Goal: Use online tool/utility: Utilize a website feature to perform a specific function

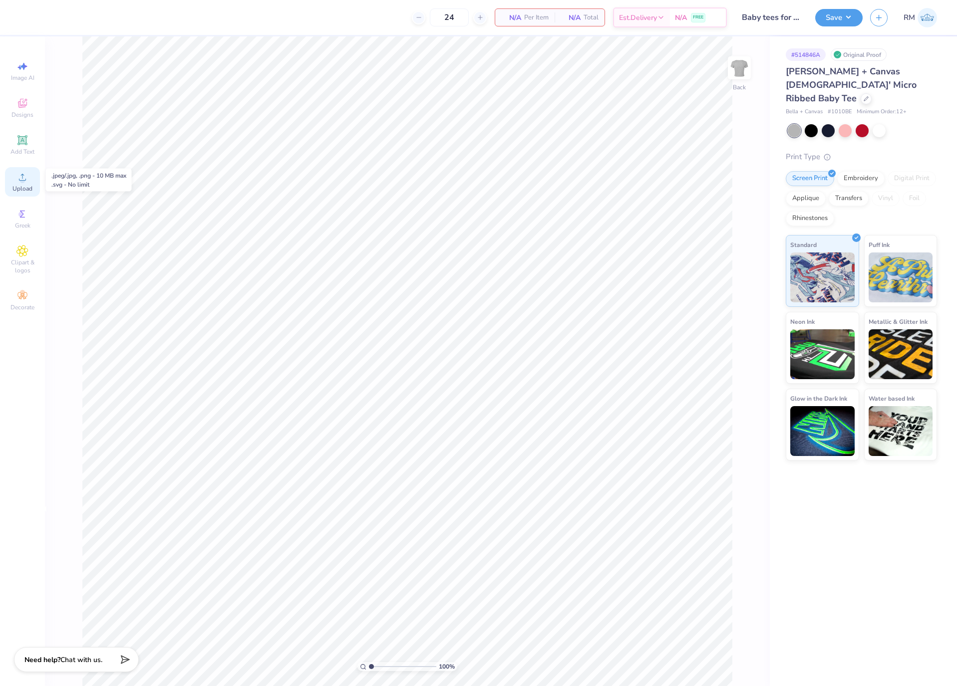
click at [34, 187] on div "Upload" at bounding box center [22, 181] width 35 height 29
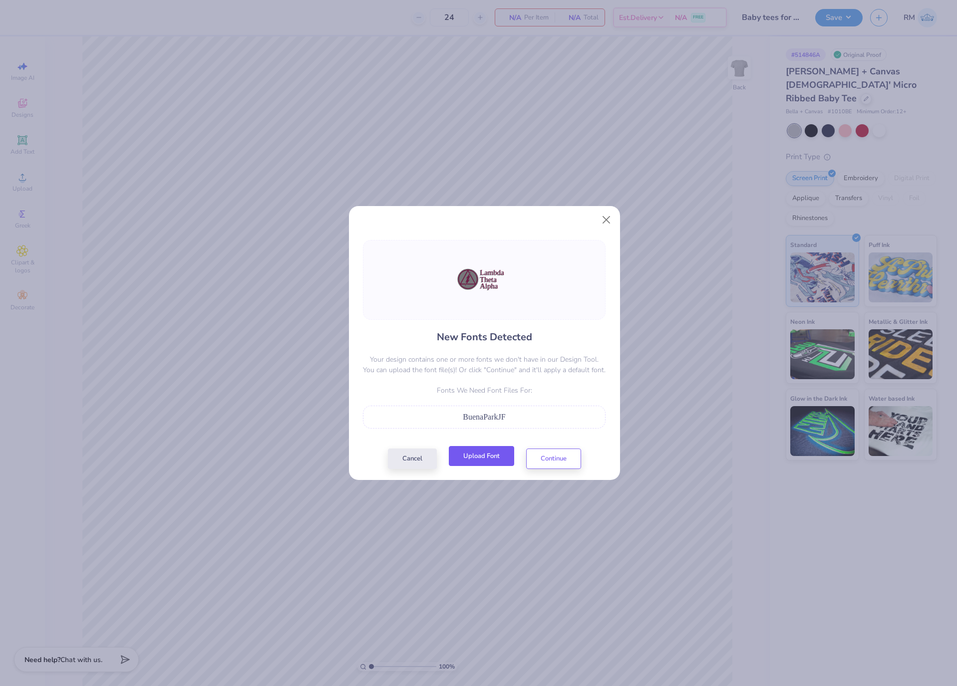
click at [493, 460] on button "Upload Font" at bounding box center [481, 456] width 65 height 20
drag, startPoint x: 546, startPoint y: 415, endPoint x: 419, endPoint y: 421, distance: 126.4
click at [419, 421] on div "BuenaParkJF" at bounding box center [484, 417] width 232 height 12
copy span "BuenaParkJF"
click at [420, 458] on button "Cancel" at bounding box center [412, 456] width 49 height 20
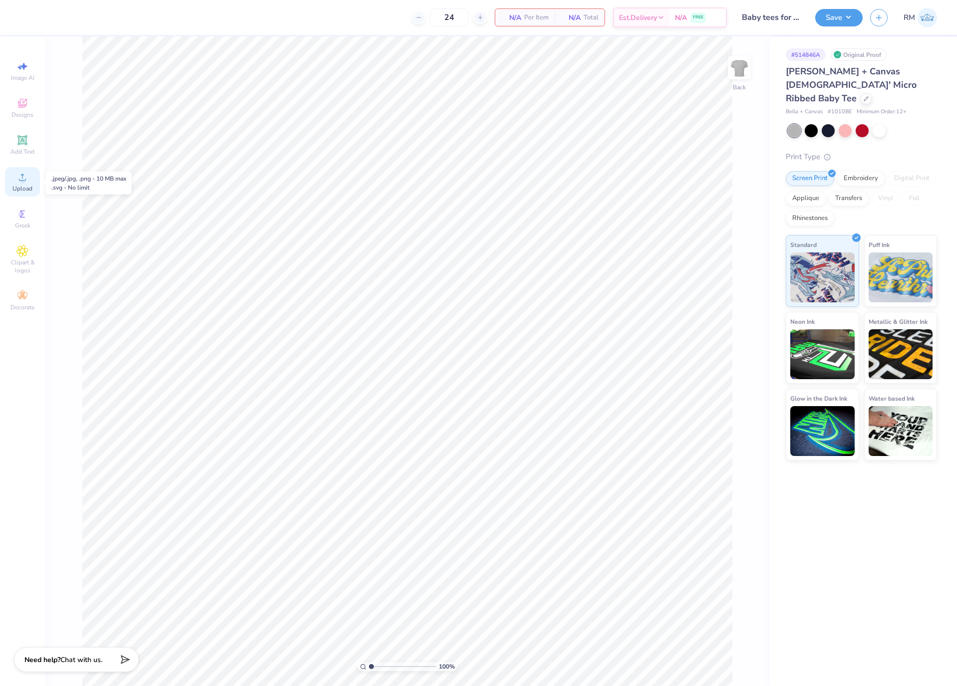
click at [21, 182] on circle at bounding box center [21, 180] width 5 height 5
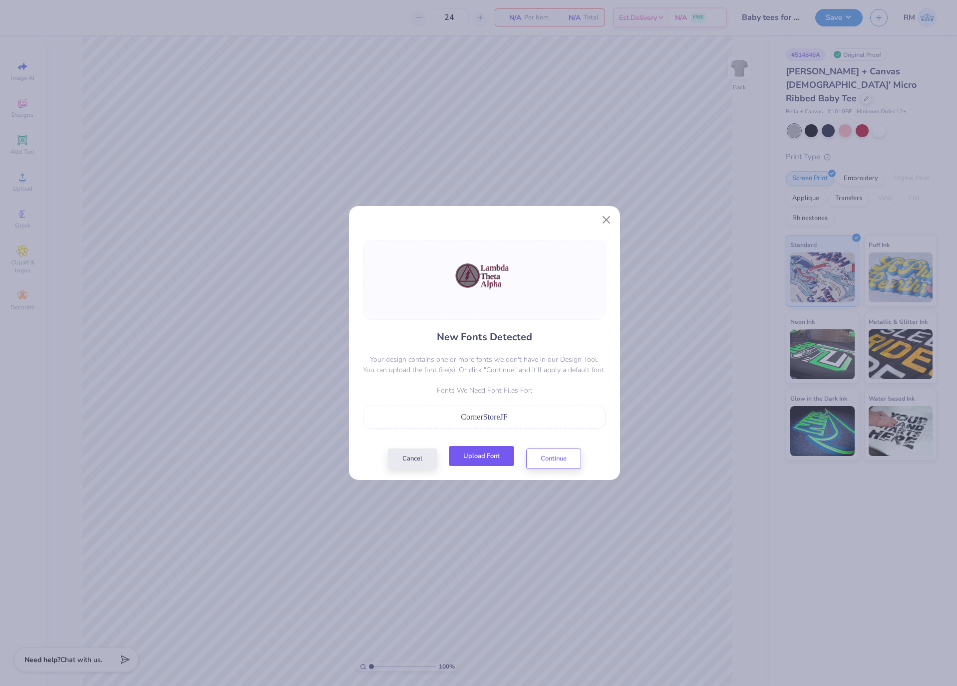
click at [481, 459] on button "Upload Font" at bounding box center [481, 456] width 65 height 20
drag, startPoint x: 535, startPoint y: 423, endPoint x: 446, endPoint y: 414, distance: 88.8
click at [446, 414] on div "CornerStoreJF" at bounding box center [484, 417] width 232 height 12
copy span "CornerStoreJF"
click at [602, 221] on button "Close" at bounding box center [606, 220] width 19 height 19
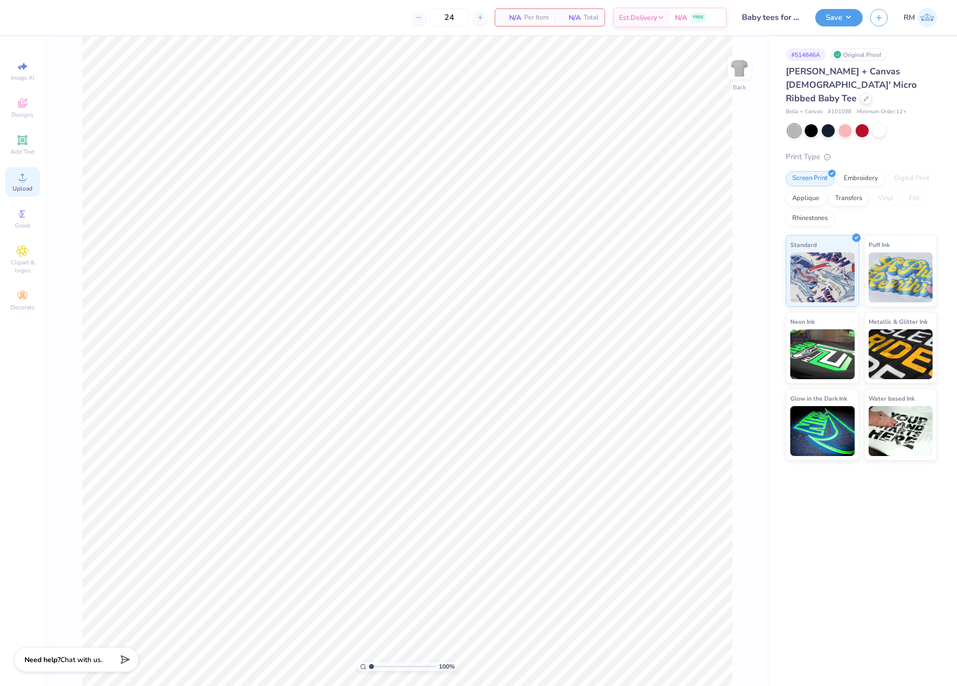
click at [33, 178] on div "Upload" at bounding box center [22, 181] width 35 height 29
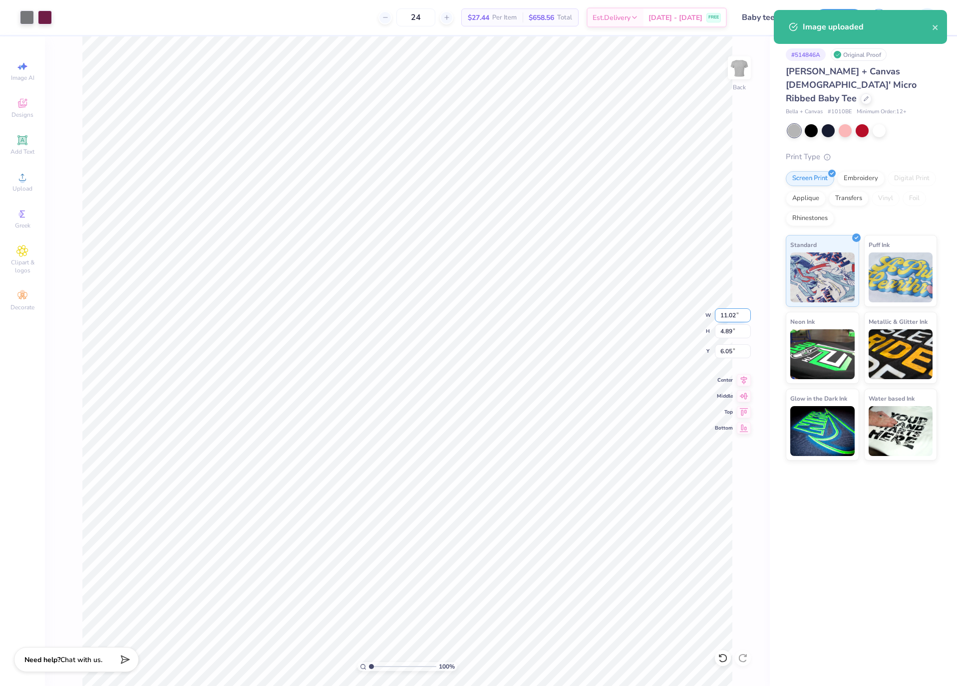
click at [730, 322] on input "11.02" at bounding box center [733, 315] width 36 height 14
type input "8.00"
type input "3.55"
click at [730, 334] on input "3.55" at bounding box center [733, 331] width 36 height 14
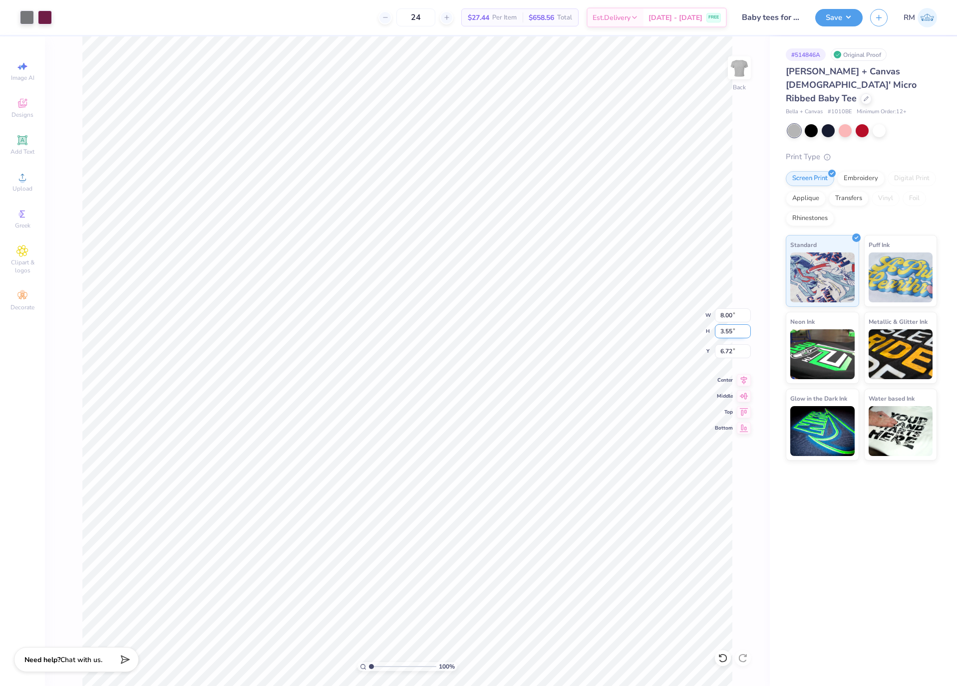
click at [730, 334] on input "3.55" at bounding box center [733, 331] width 36 height 14
click at [731, 355] on input "6.72" at bounding box center [733, 351] width 36 height 14
type input "3.00"
click at [24, 20] on div at bounding box center [27, 16] width 14 height 14
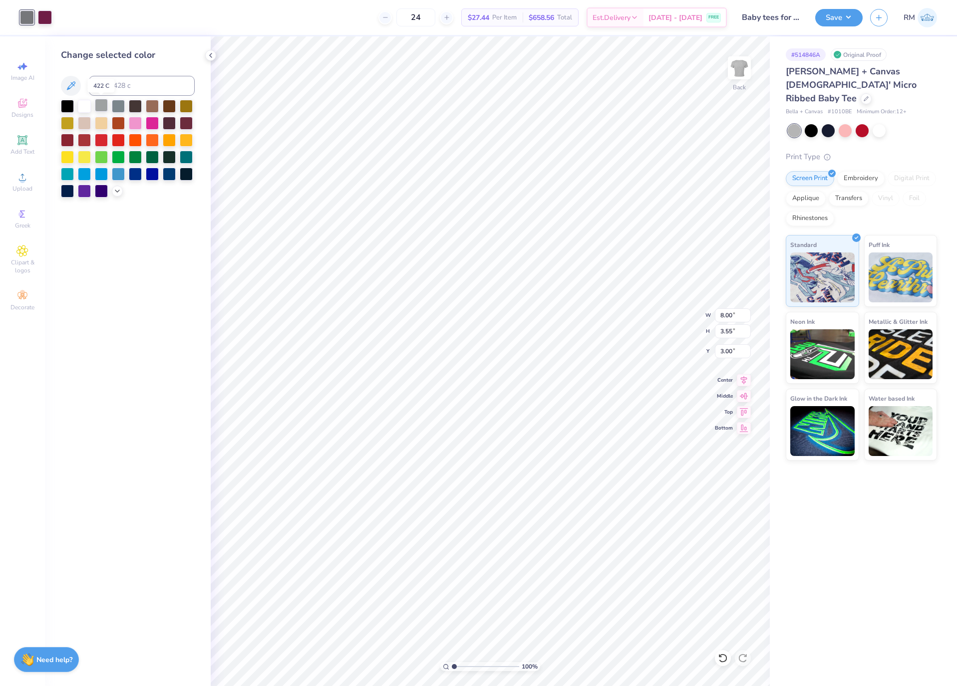
click at [102, 109] on div at bounding box center [101, 105] width 13 height 13
click at [115, 104] on div at bounding box center [118, 105] width 13 height 13
click at [45, 19] on div at bounding box center [45, 16] width 14 height 14
click at [68, 139] on div at bounding box center [67, 139] width 13 height 13
click at [79, 141] on div at bounding box center [84, 139] width 13 height 13
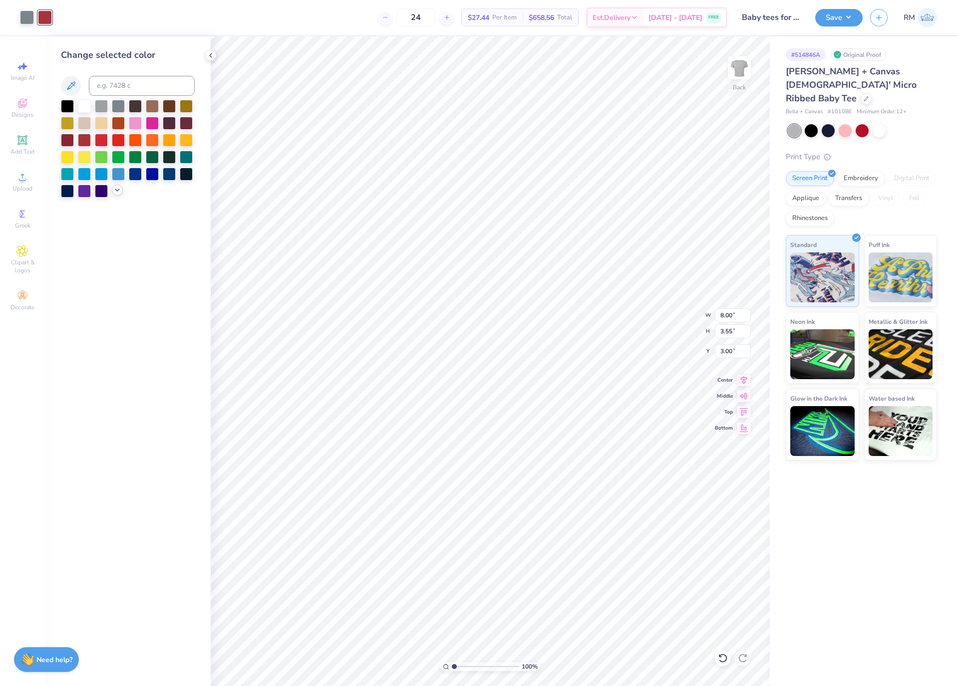
click at [118, 192] on icon at bounding box center [117, 190] width 8 height 8
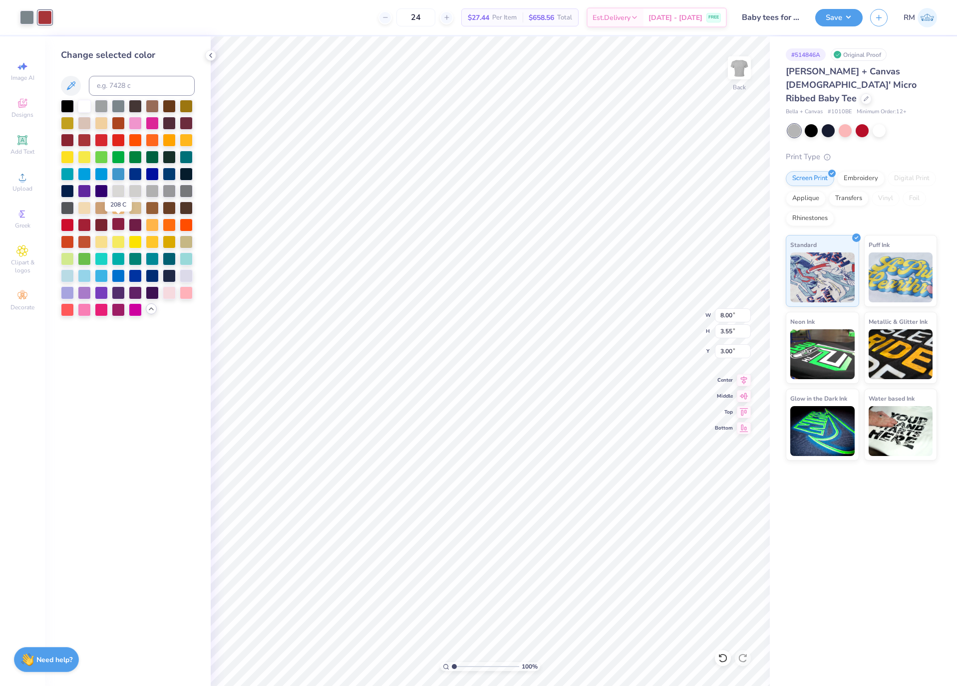
click at [120, 228] on div at bounding box center [118, 224] width 13 height 13
click at [132, 224] on div at bounding box center [135, 224] width 13 height 13
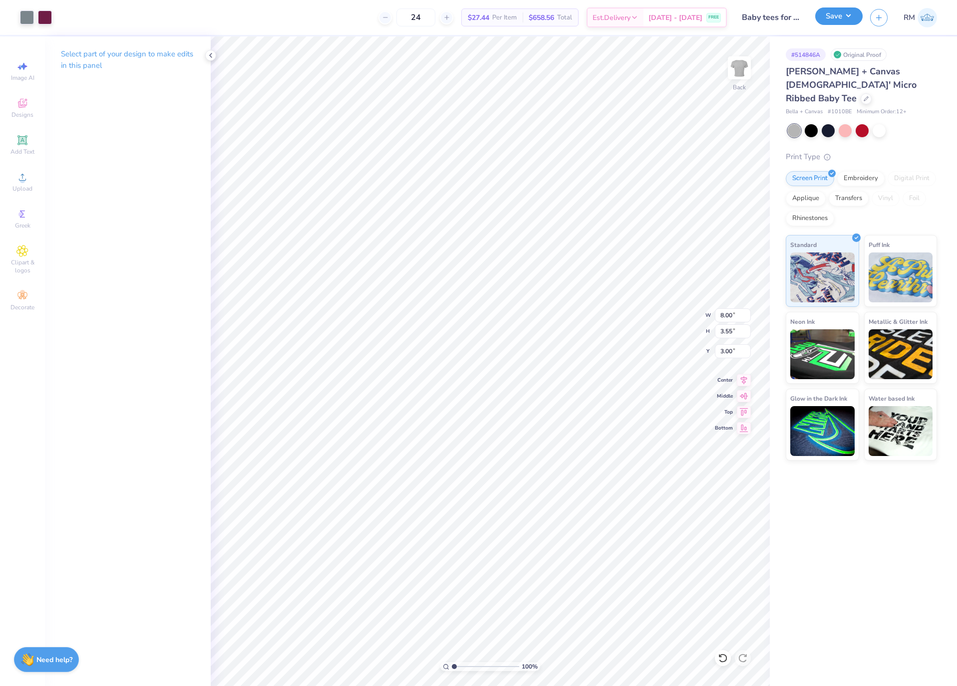
click at [838, 21] on button "Save" at bounding box center [838, 15] width 47 height 17
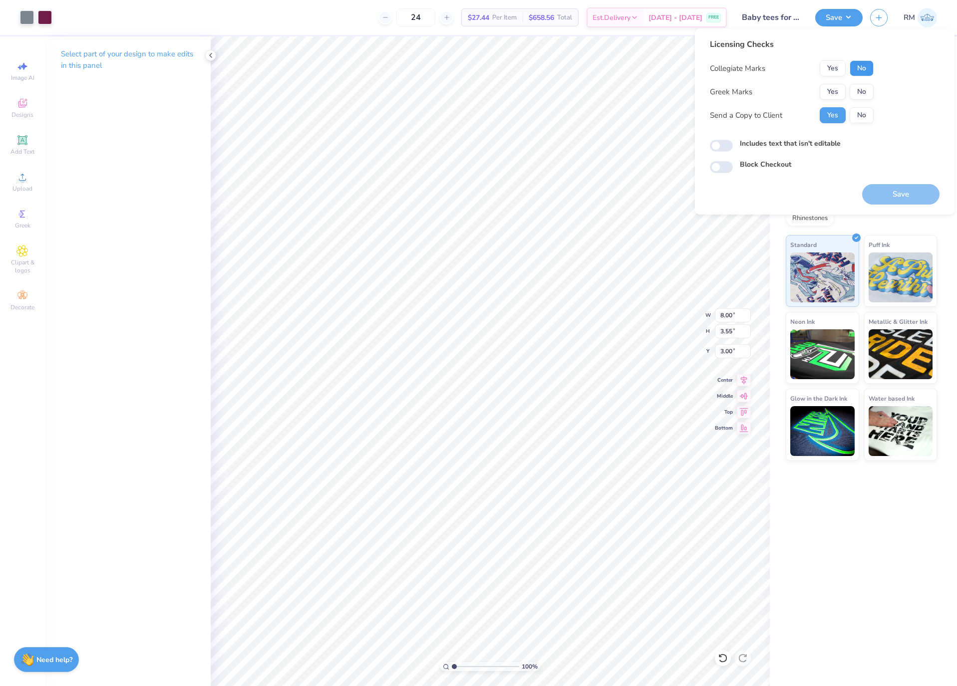
click at [867, 67] on button "No" at bounding box center [862, 68] width 24 height 16
click at [836, 92] on button "Yes" at bounding box center [833, 92] width 26 height 16
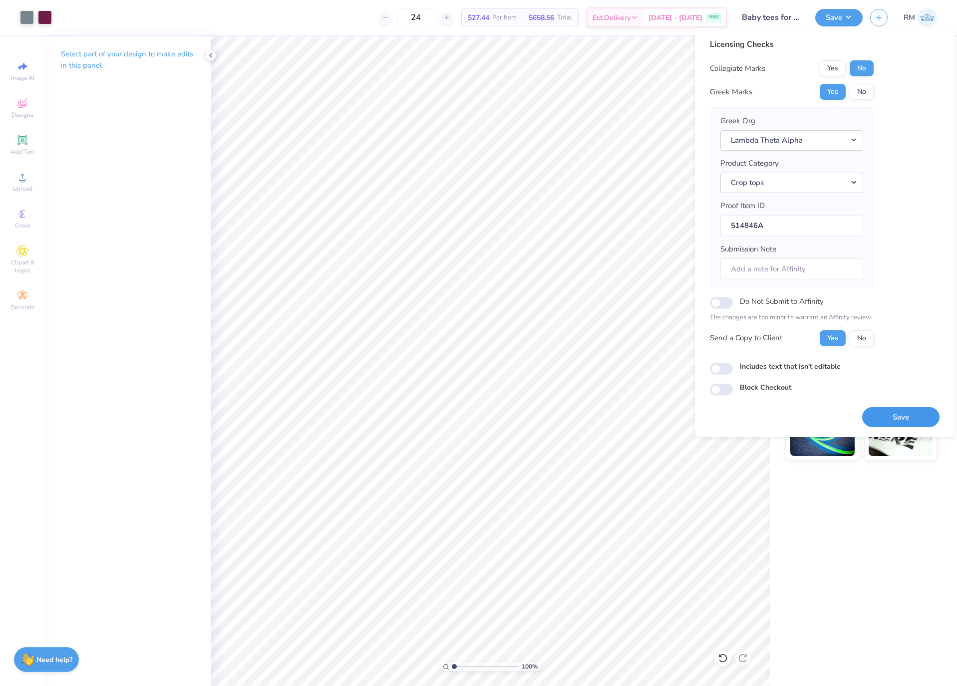
click at [905, 415] on button "Save" at bounding box center [900, 417] width 77 height 20
